Goal: Register for event/course

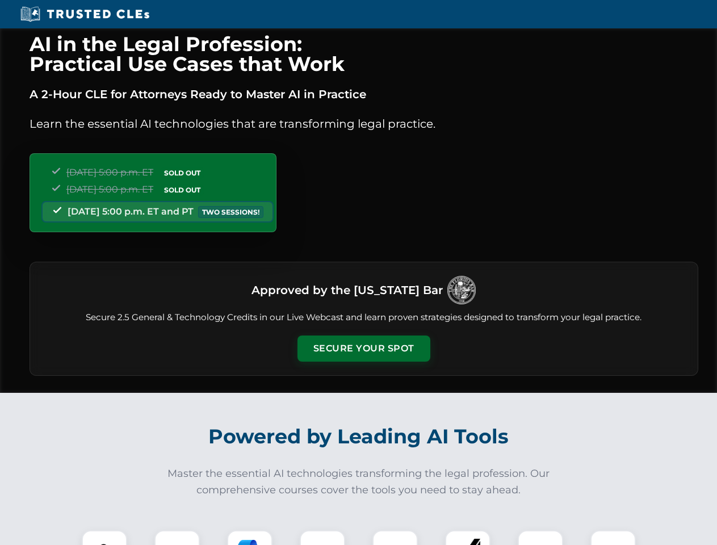
click at [363, 349] on button "Secure Your Spot" at bounding box center [364, 349] width 133 height 26
click at [104, 538] on img at bounding box center [104, 553] width 33 height 33
click at [177, 538] on div at bounding box center [176, 552] width 45 height 45
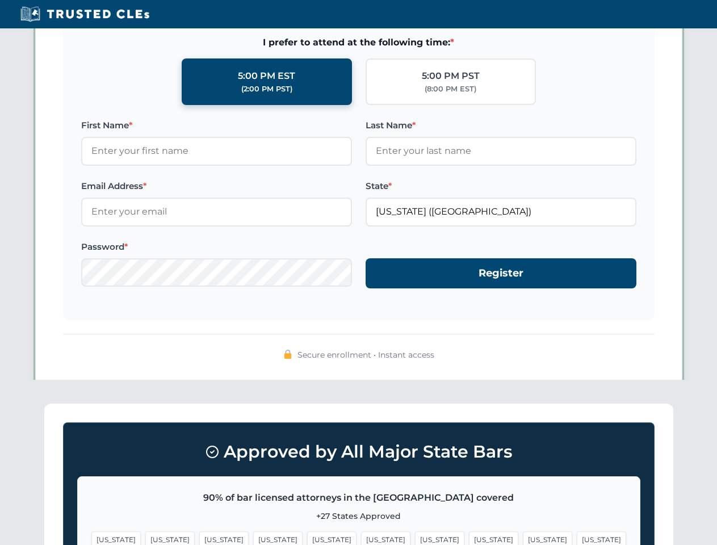
click at [523, 538] on span "[US_STATE]" at bounding box center [547, 540] width 49 height 16
